Goal: Transaction & Acquisition: Purchase product/service

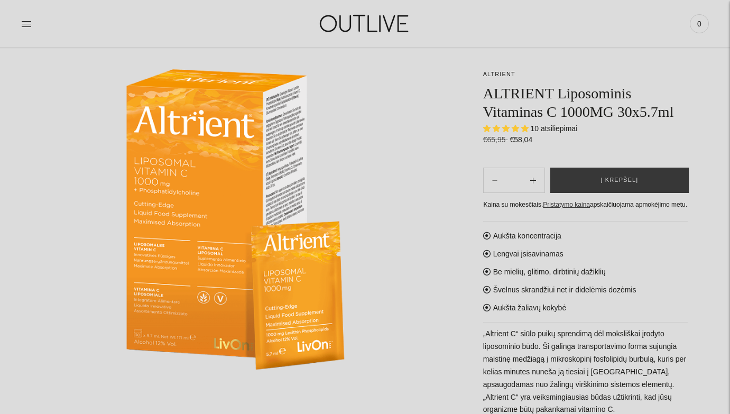
scroll to position [109, 0]
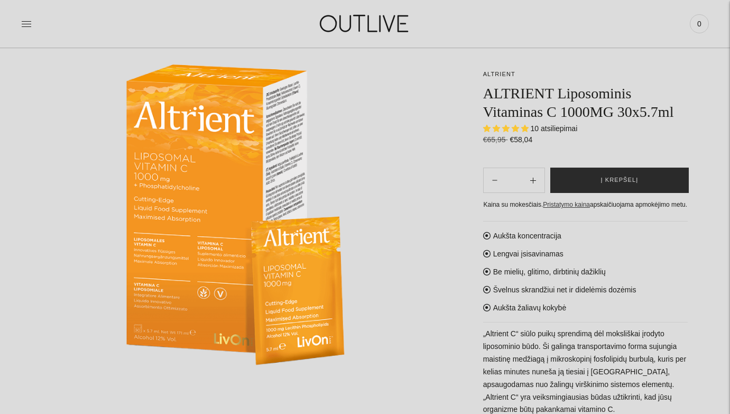
click at [628, 185] on span "Į krepšelį" at bounding box center [619, 180] width 38 height 11
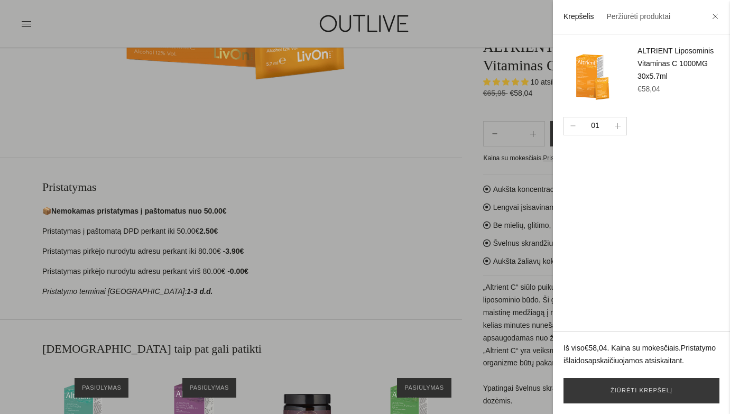
scroll to position [402, 0]
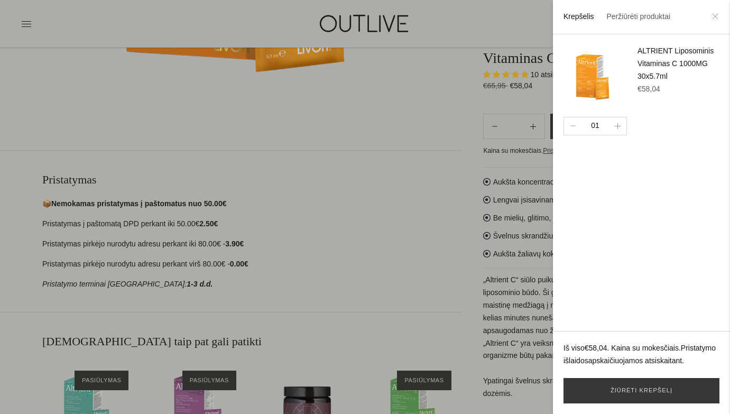
click at [716, 17] on icon at bounding box center [715, 16] width 6 height 6
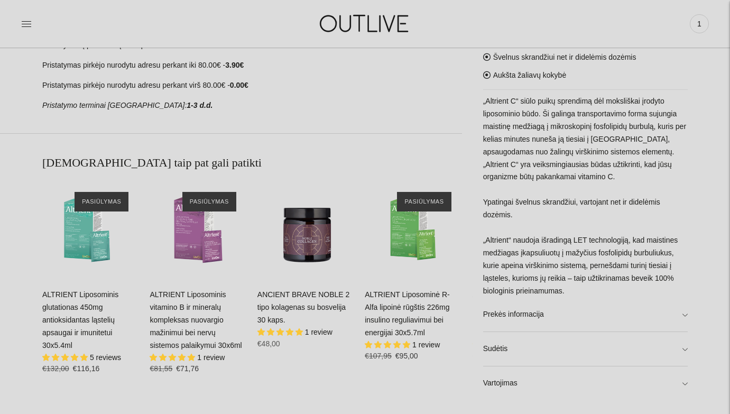
scroll to position [614, 0]
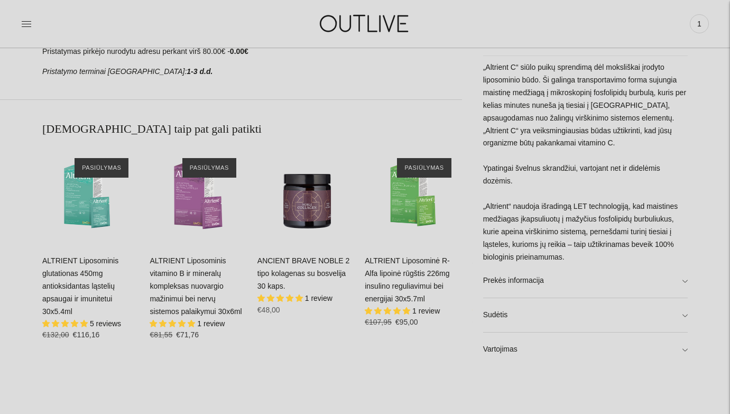
click at [197, 284] on link "ALTRIENT Liposominis vitamino B ir mineralų kompleksas nuovargio mažinimui bei …" at bounding box center [196, 285] width 92 height 59
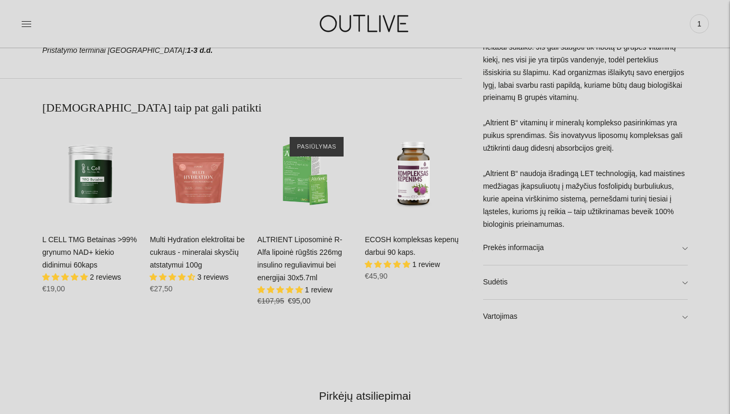
scroll to position [590, 0]
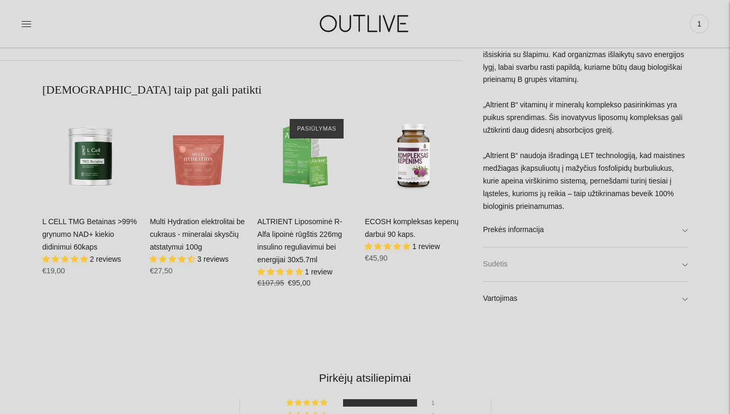
click at [685, 261] on link "Sudėtis" at bounding box center [585, 264] width 204 height 34
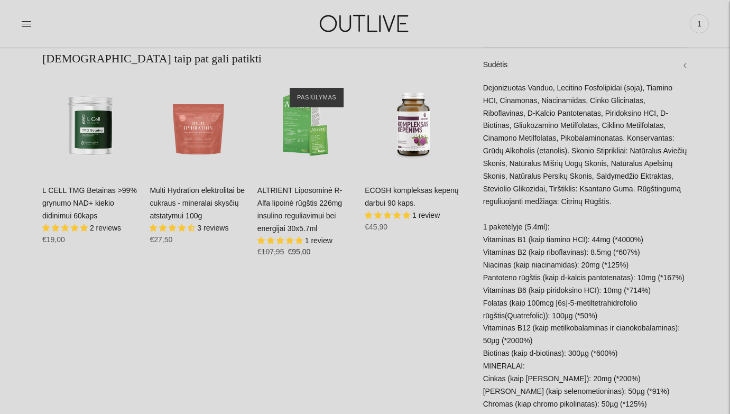
scroll to position [620, 0]
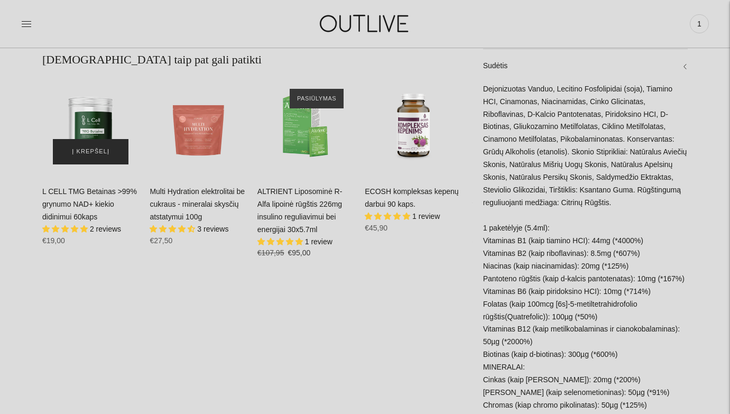
click at [98, 139] on button "Į krepšelį" at bounding box center [91, 151] width 76 height 25
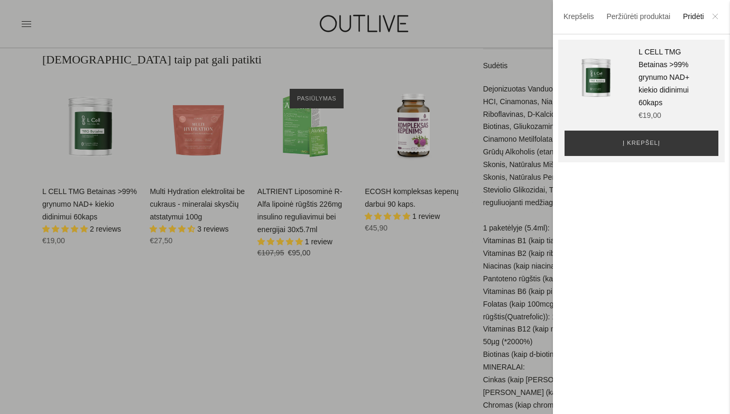
click at [716, 17] on icon at bounding box center [715, 16] width 6 height 6
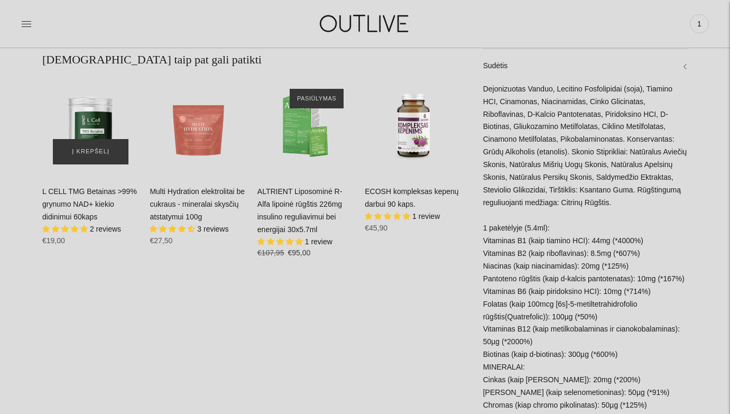
click at [89, 108] on img "L CELL TMG Betainas >99% grynumo NAD+ kiekio didinimui 60kaps\a" at bounding box center [90, 126] width 97 height 97
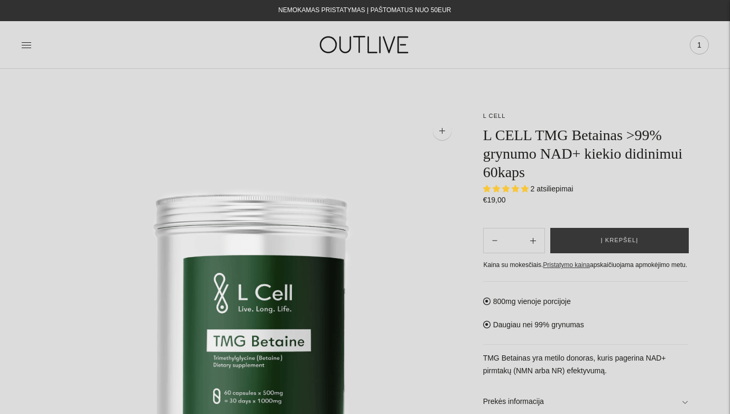
click at [697, 46] on span "1" at bounding box center [699, 45] width 15 height 15
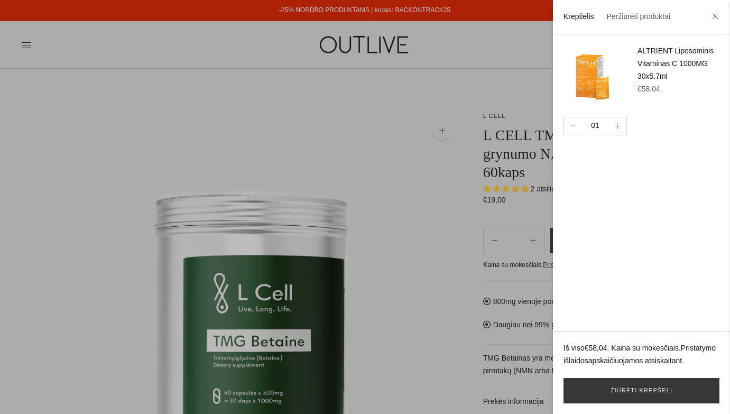
click at [581, 74] on img at bounding box center [594, 76] width 63 height 63
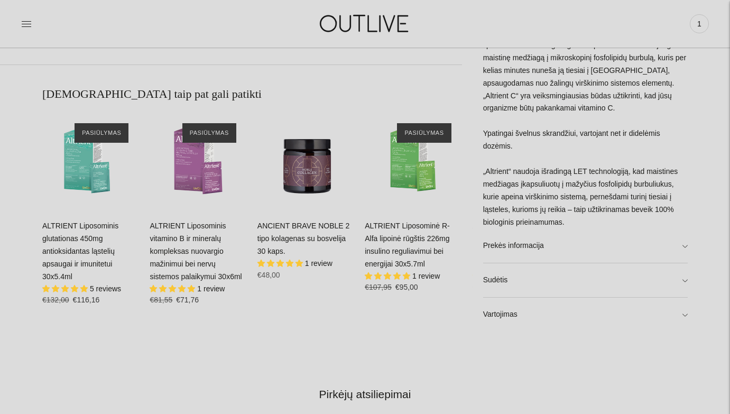
scroll to position [691, 0]
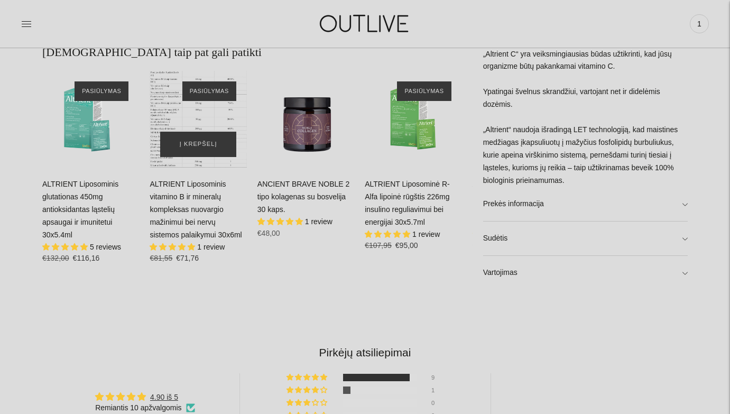
click at [192, 122] on div "ALTRIENT Liposominis vitamino B ir mineralų kompleksas nuovargio mažinimui bei …" at bounding box center [198, 119] width 97 height 97
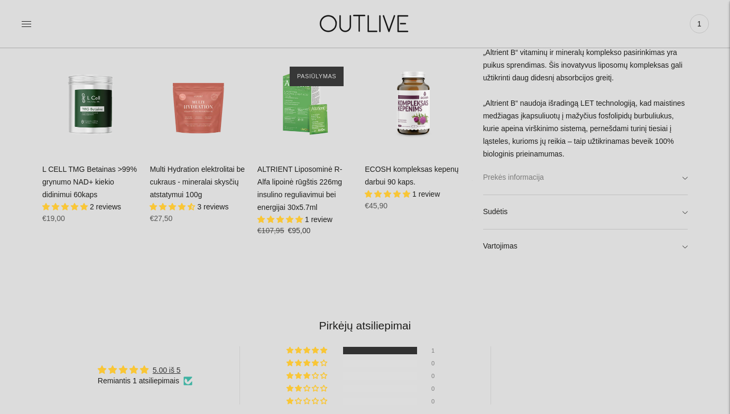
scroll to position [649, 0]
